Goal: Information Seeking & Learning: Learn about a topic

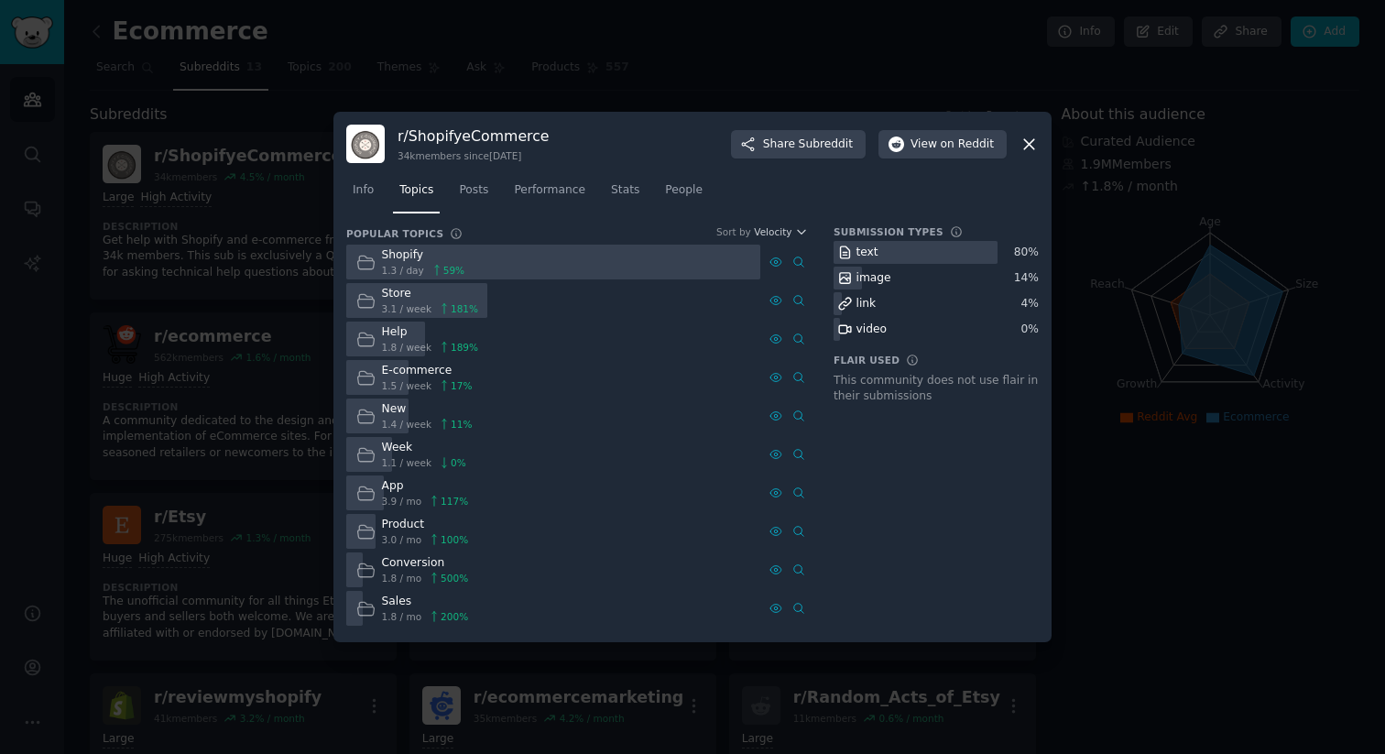
click at [1030, 162] on div "r/ ShopifyeCommerce 34k members since [DATE] Share Subreddit View on Reddit" at bounding box center [692, 144] width 692 height 38
click at [1027, 147] on icon at bounding box center [1028, 144] width 19 height 19
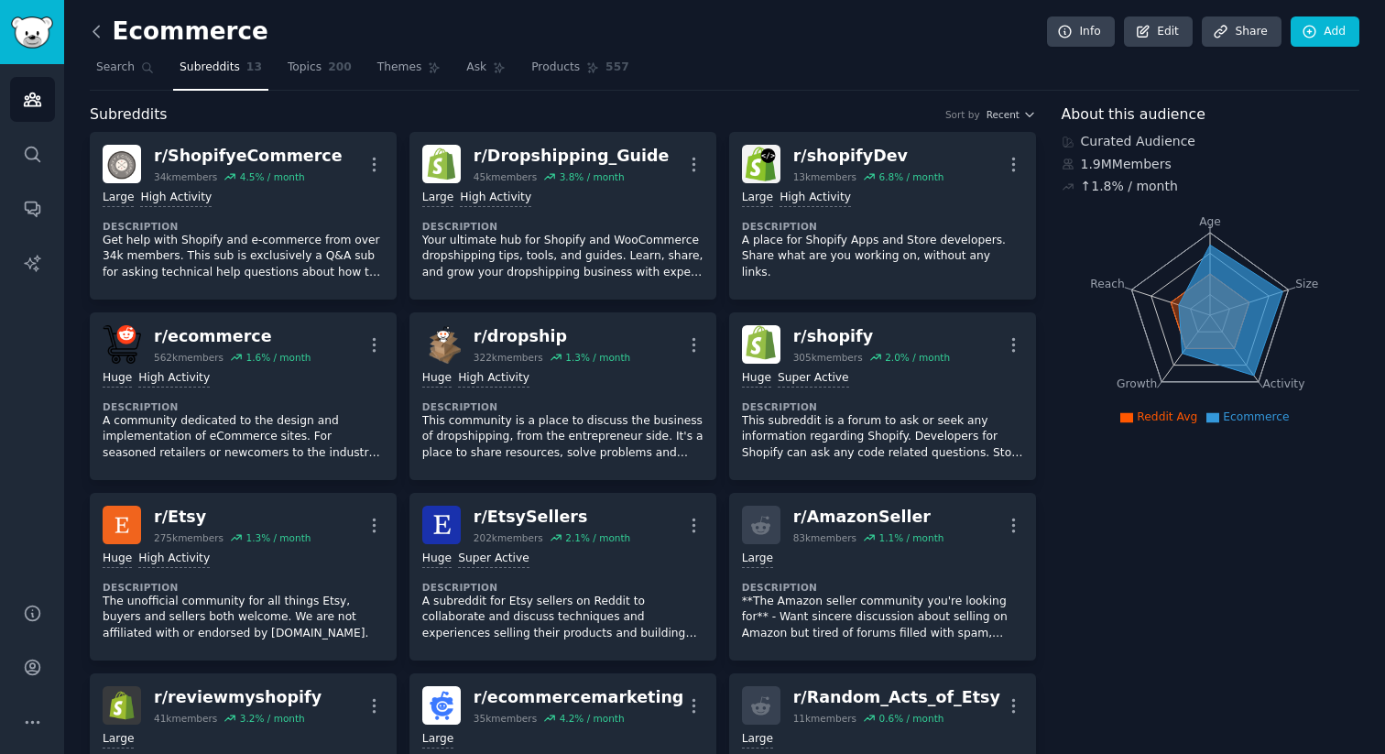
click at [99, 36] on icon at bounding box center [96, 31] width 19 height 19
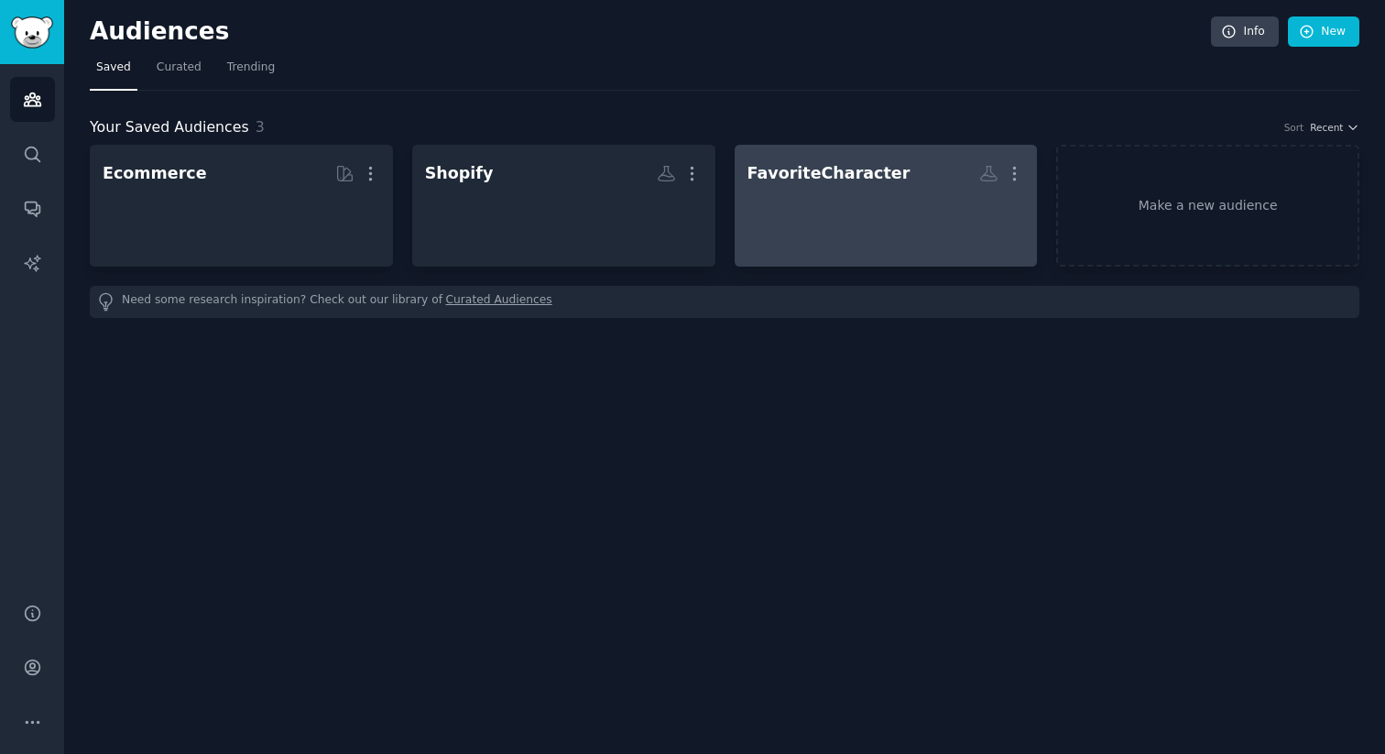
click at [856, 201] on div at bounding box center [885, 222] width 277 height 64
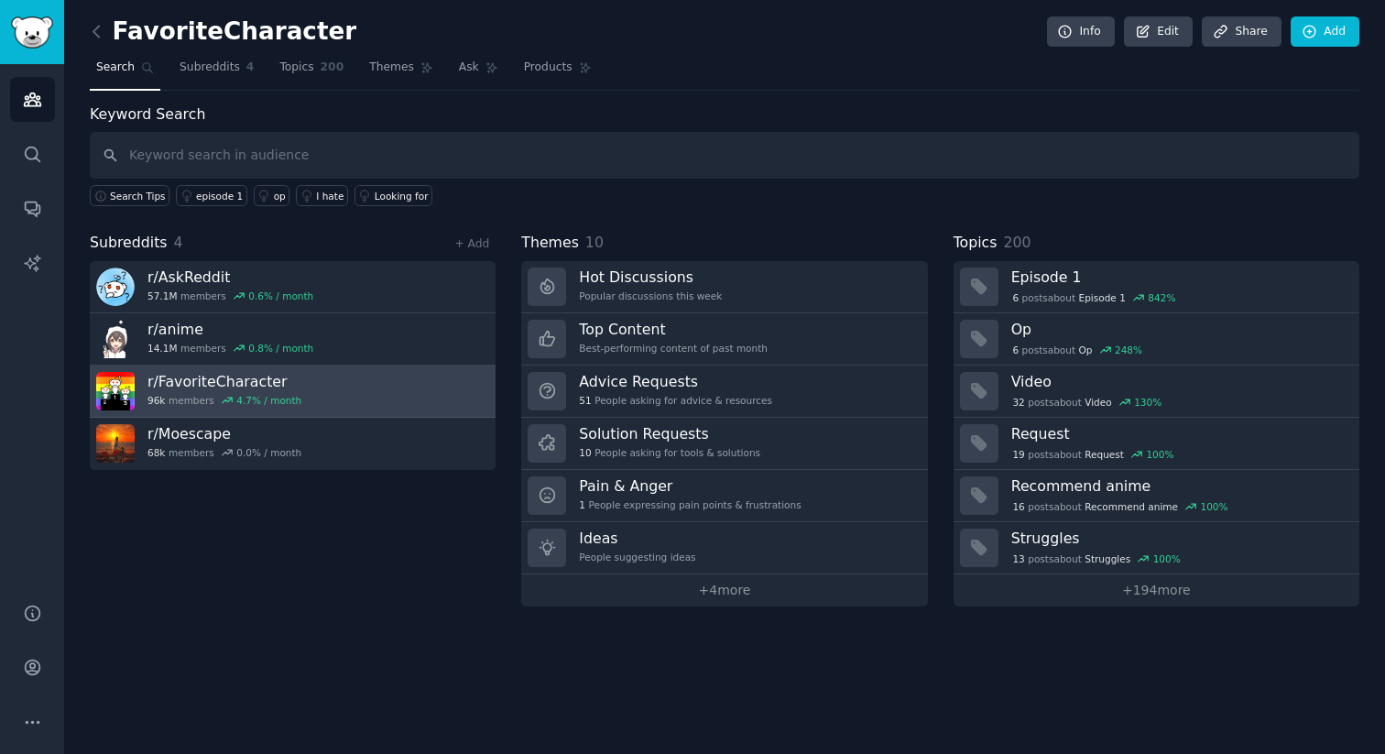
click at [359, 393] on link "r/ FavoriteCharacter 96k members 4.7 % / month" at bounding box center [293, 391] width 406 height 52
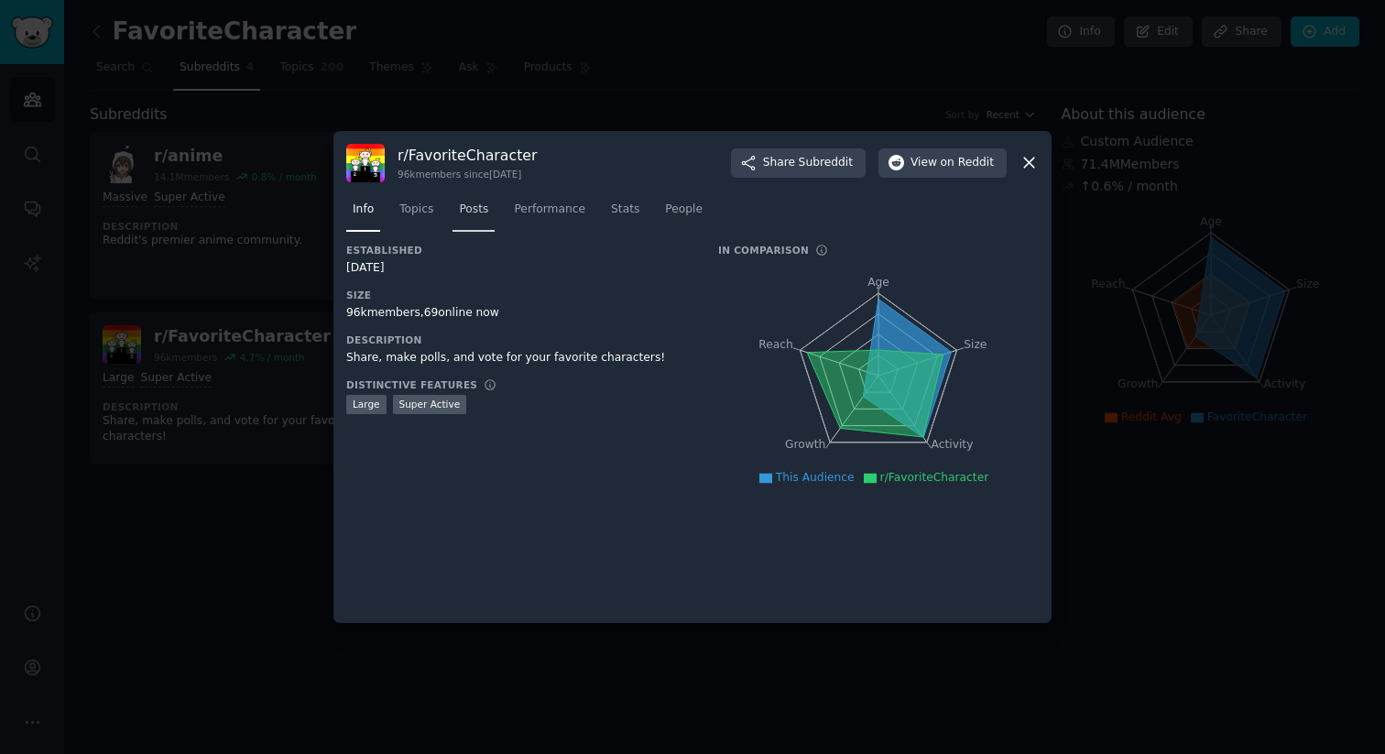
click at [482, 216] on span "Posts" at bounding box center [473, 209] width 29 height 16
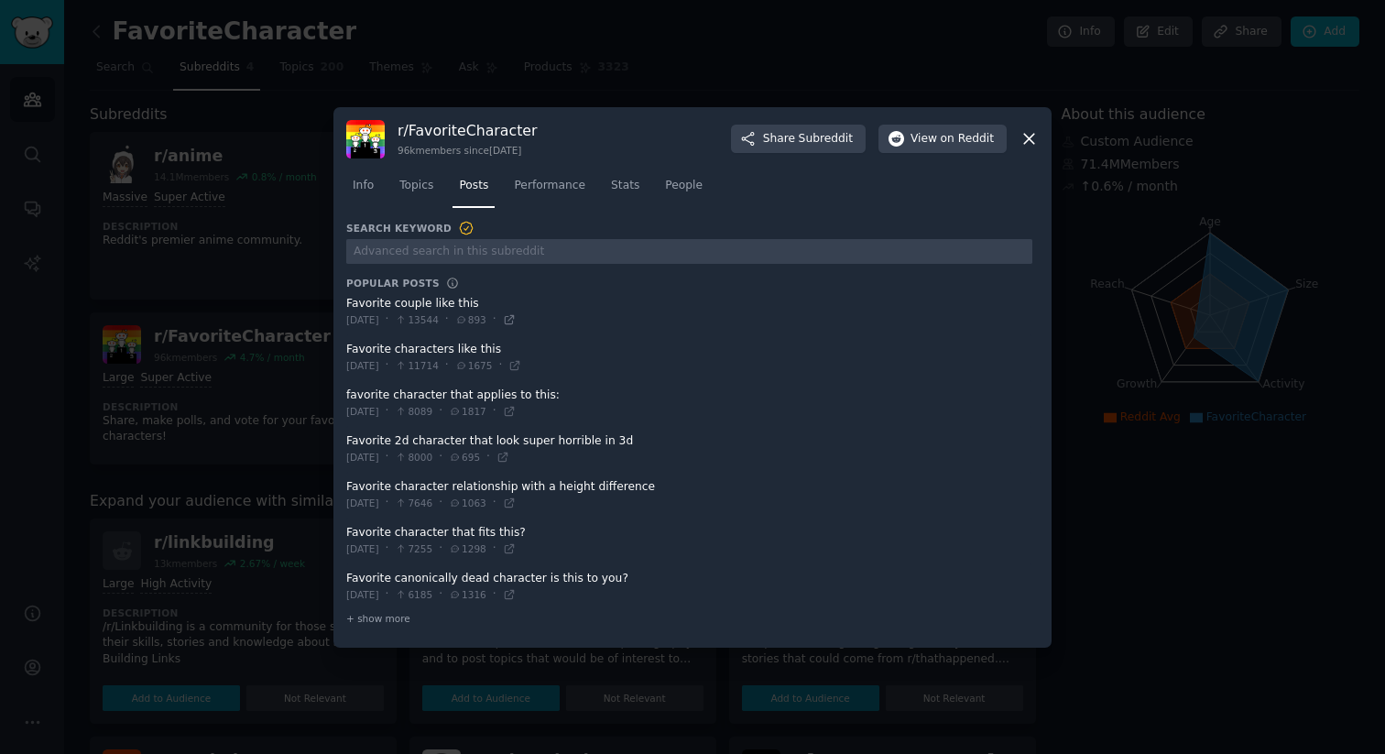
click at [516, 319] on icon at bounding box center [509, 319] width 13 height 13
